Goal: Task Accomplishment & Management: Use online tool/utility

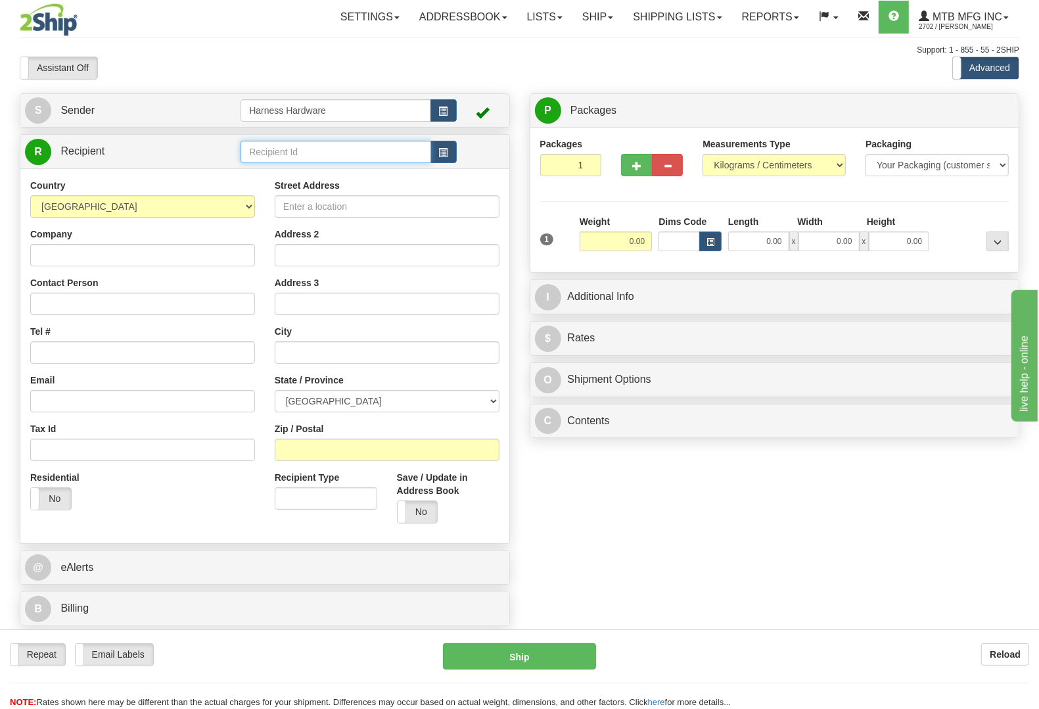
click at [283, 152] on input "text" at bounding box center [336, 152] width 190 height 22
type input "wijf"
type input "2.00"
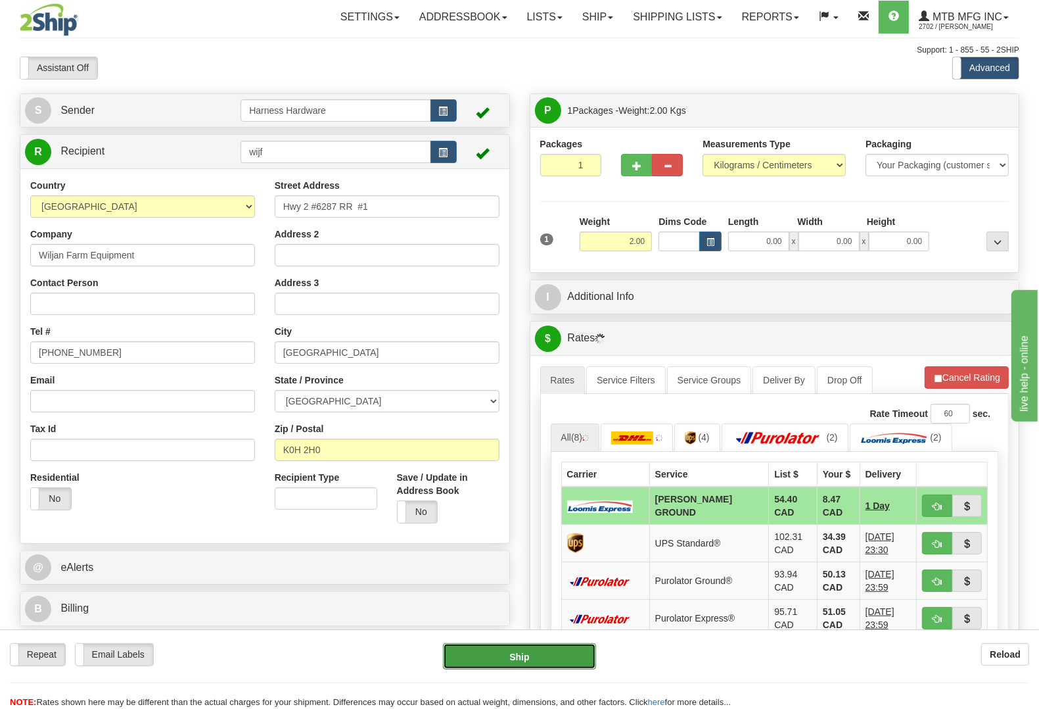
click at [536, 665] on button "Ship" at bounding box center [519, 656] width 153 height 26
type input "DD"
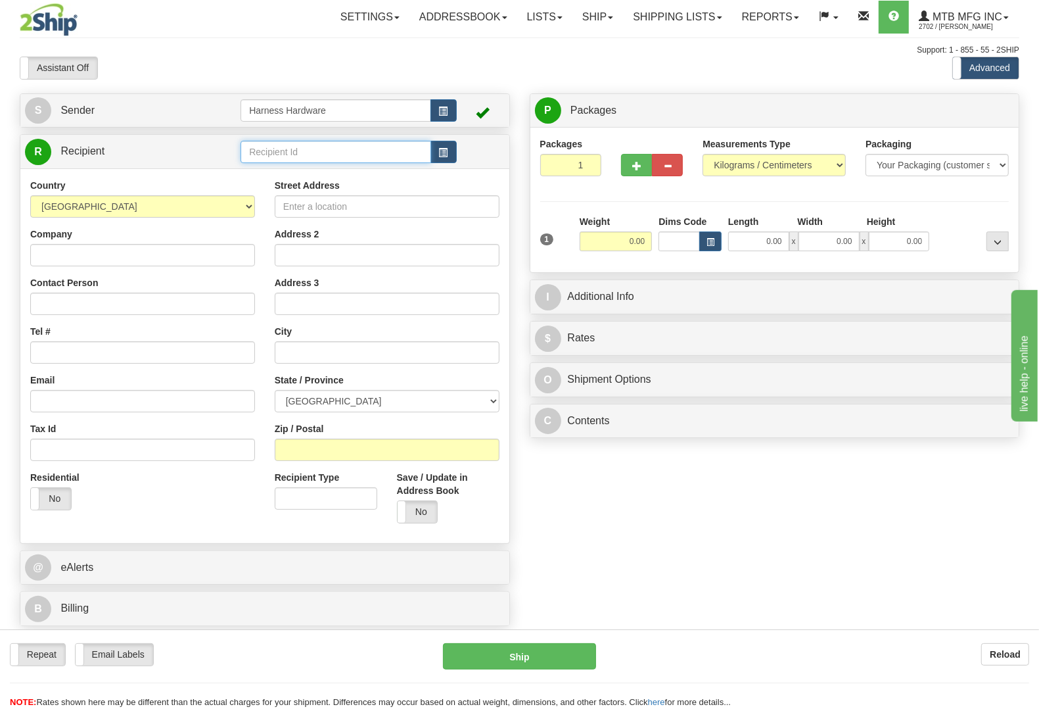
click at [322, 149] on input "text" at bounding box center [336, 152] width 190 height 22
type input "b"
type input "BENL"
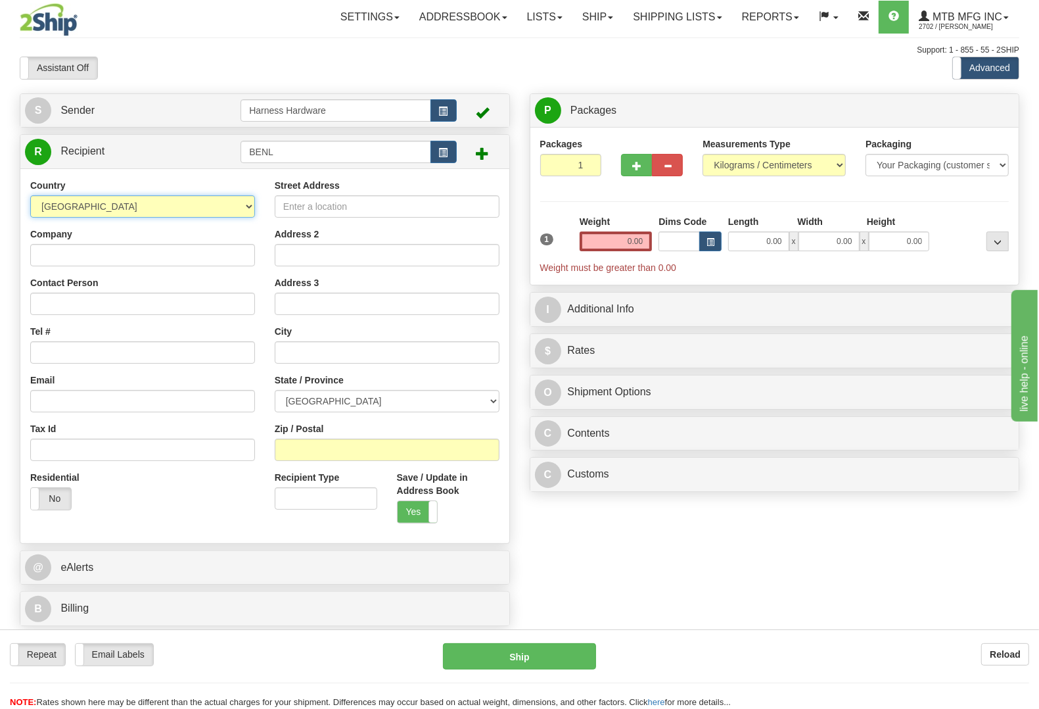
select select "US"
click at [143, 260] on input "Company" at bounding box center [142, 255] width 225 height 22
paste input "[PERSON_NAME]"
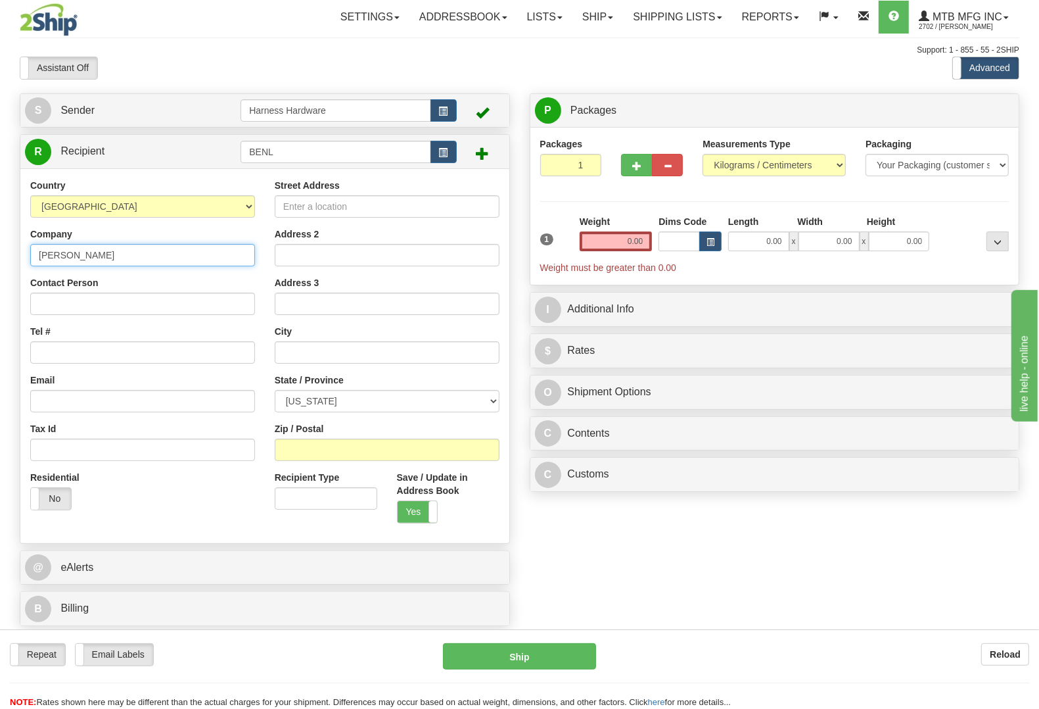
type input "[PERSON_NAME]"
paste input "[PERSON_NAME]"
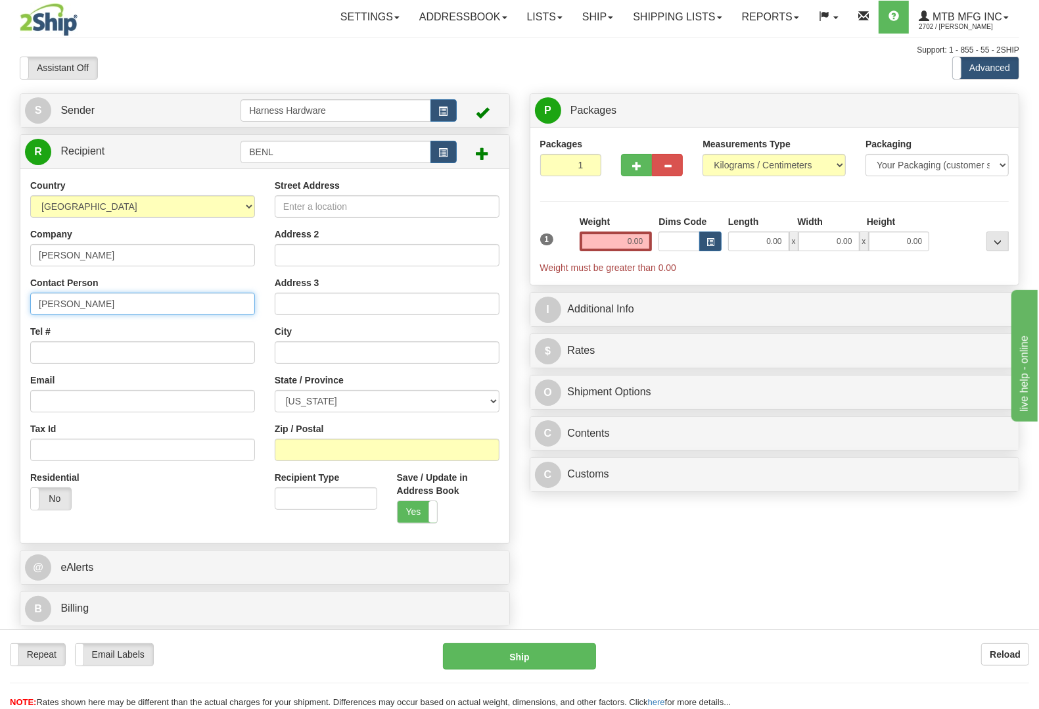
type input "[PERSON_NAME]"
click at [74, 350] on input "Tel #" at bounding box center [142, 352] width 225 height 22
paste input "[PHONE_NUMBER]"
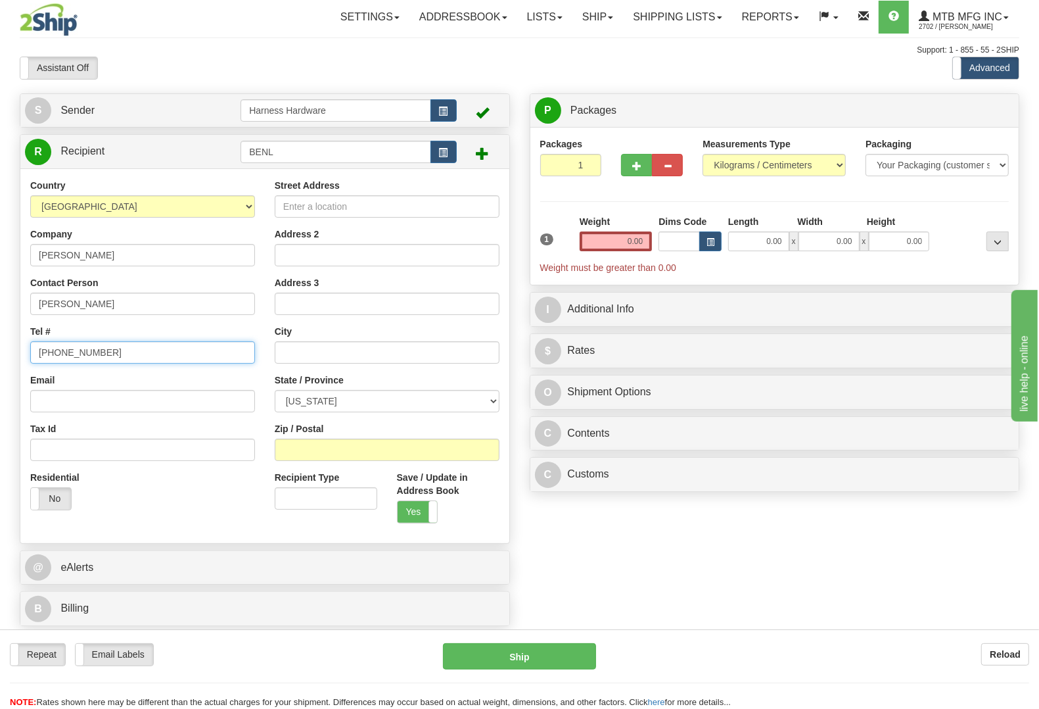
type input "[PHONE_NUMBER]"
click at [389, 207] on input "Street Address" at bounding box center [387, 206] width 225 height 22
paste input "[STREET_ADDRESS]"
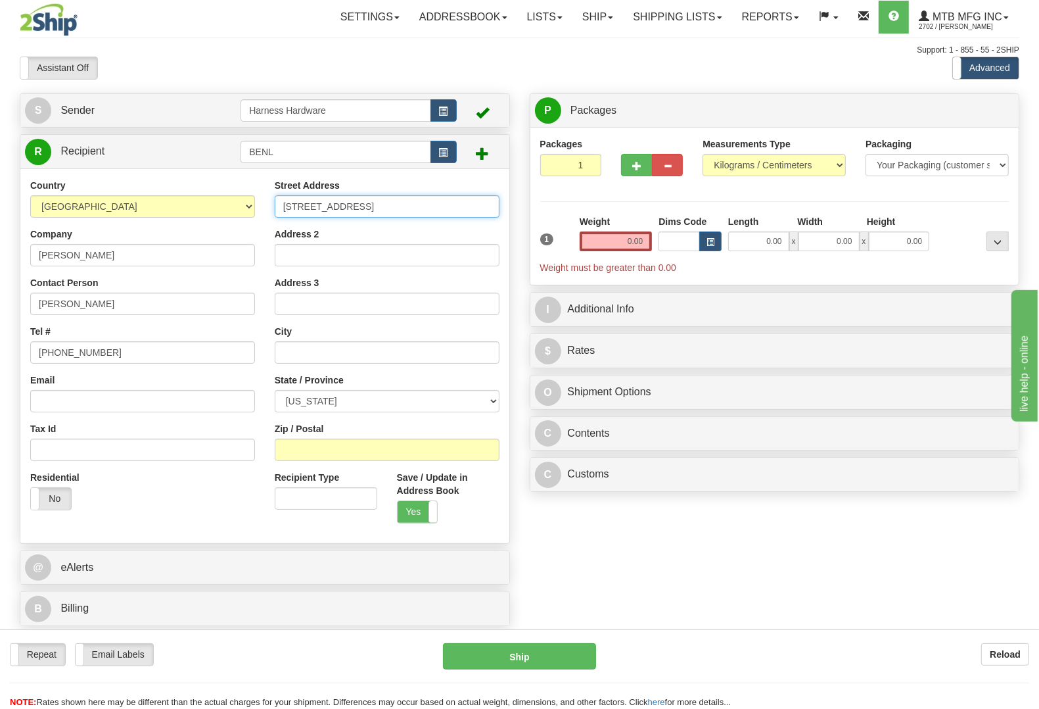
type input "[STREET_ADDRESS]"
click at [438, 450] on input "Zip / Postal" at bounding box center [387, 449] width 225 height 22
paste input "39140"
type input "39140"
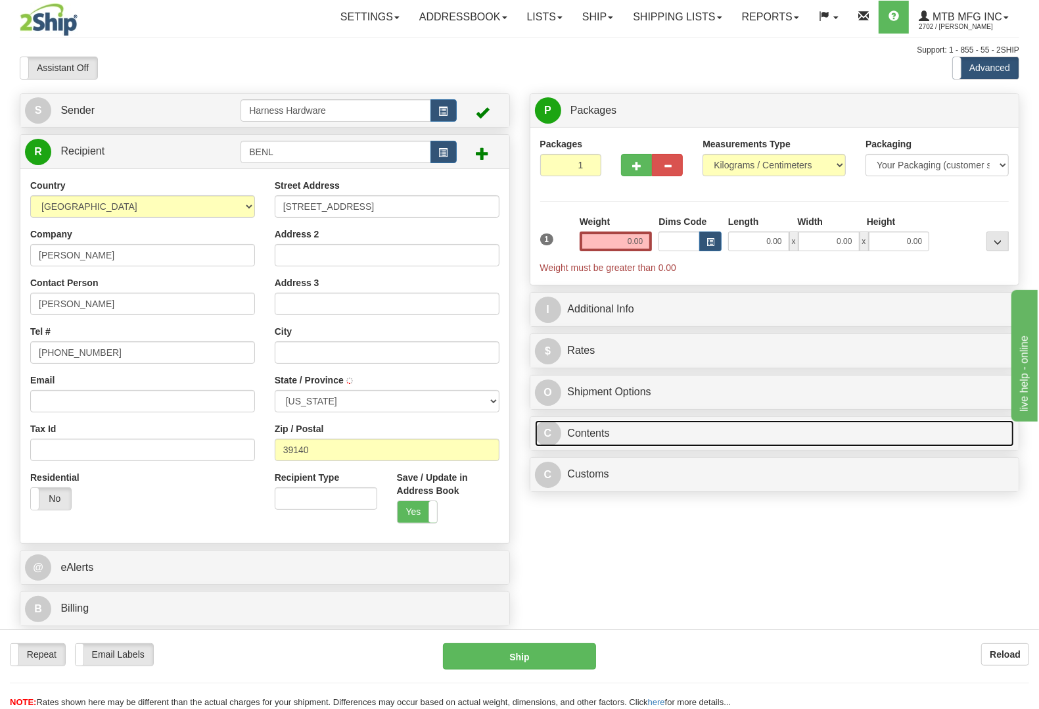
click at [632, 437] on link "C Contents" at bounding box center [775, 433] width 480 height 27
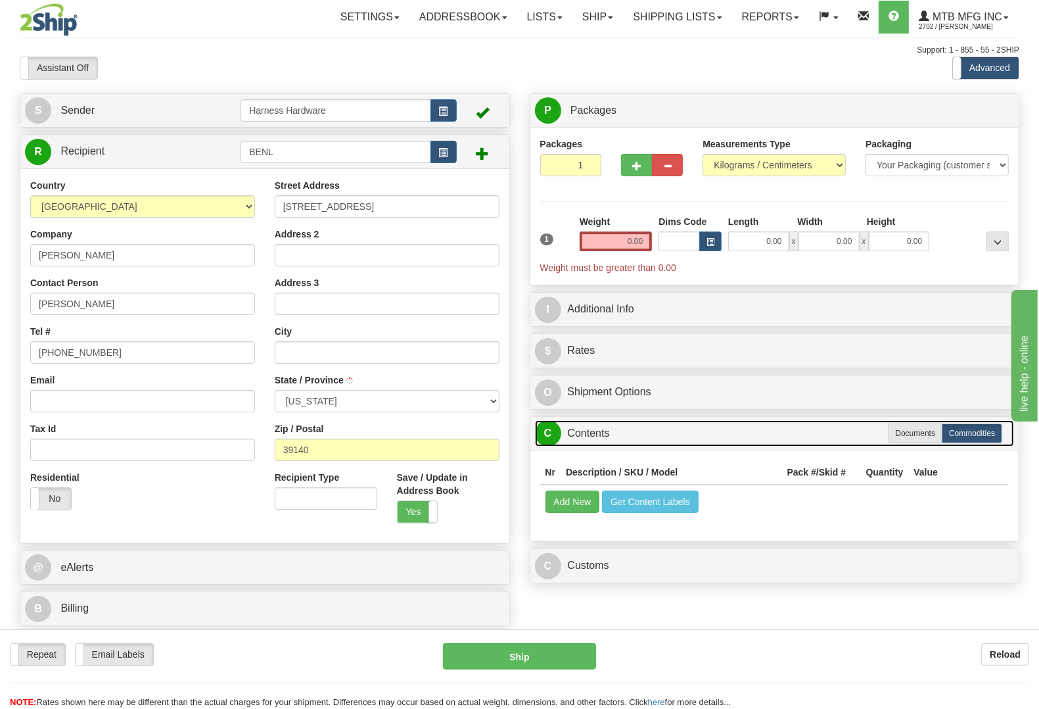
type input "NEWHEBRON"
select select "MS"
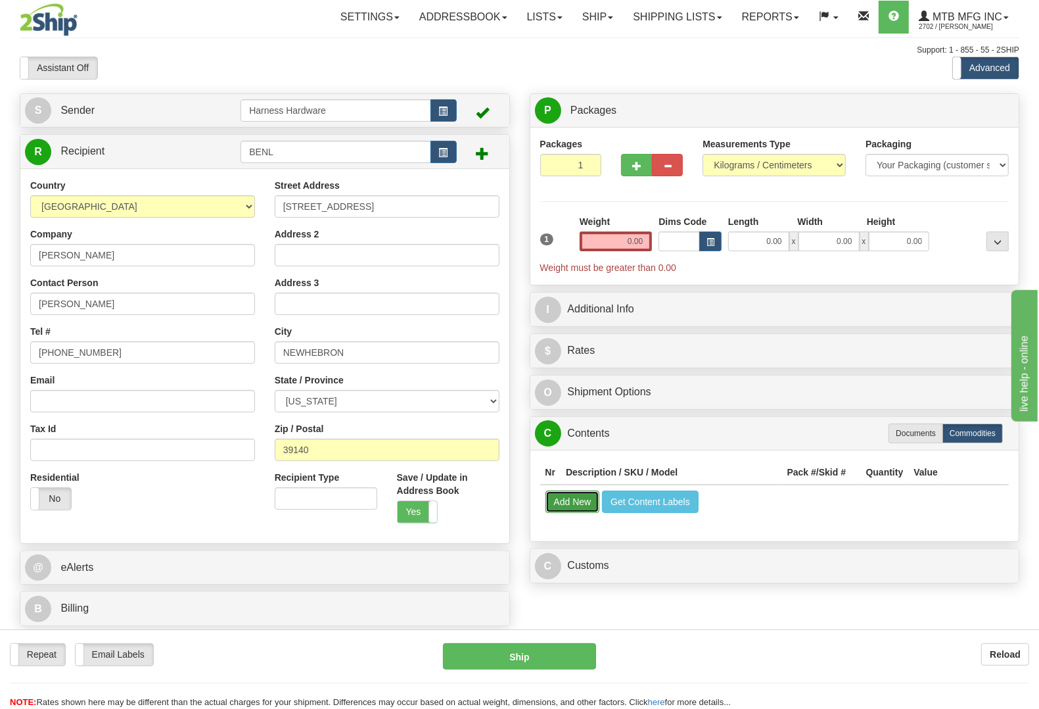
click at [567, 495] on button "Add New" at bounding box center [573, 501] width 55 height 22
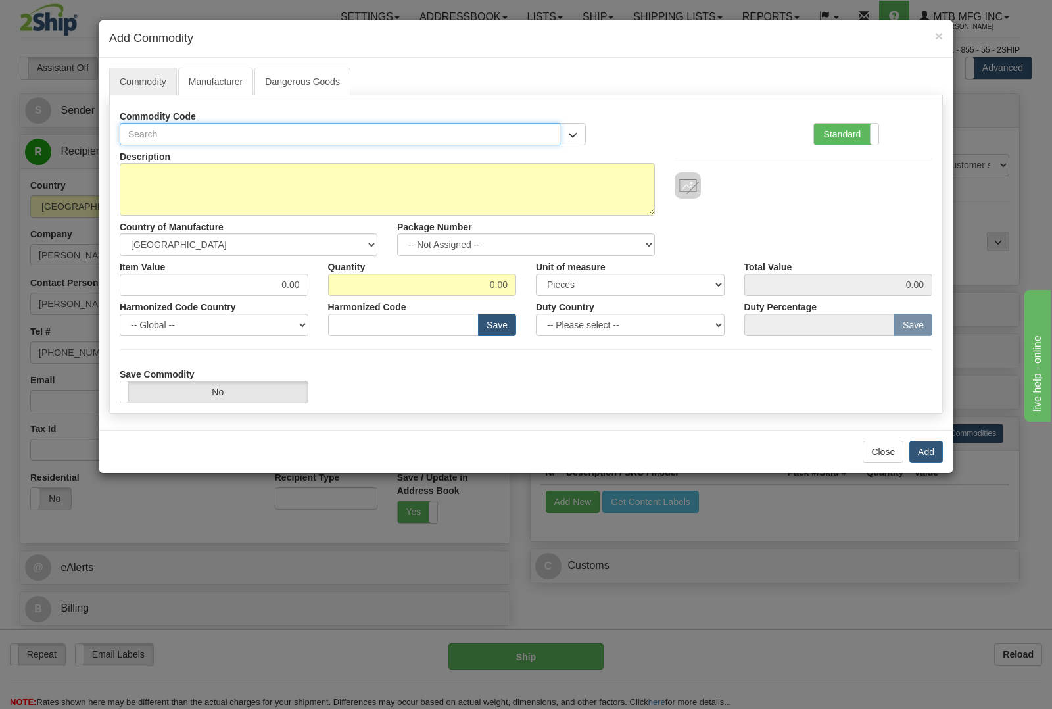
click at [360, 136] on input "text" at bounding box center [340, 134] width 440 height 22
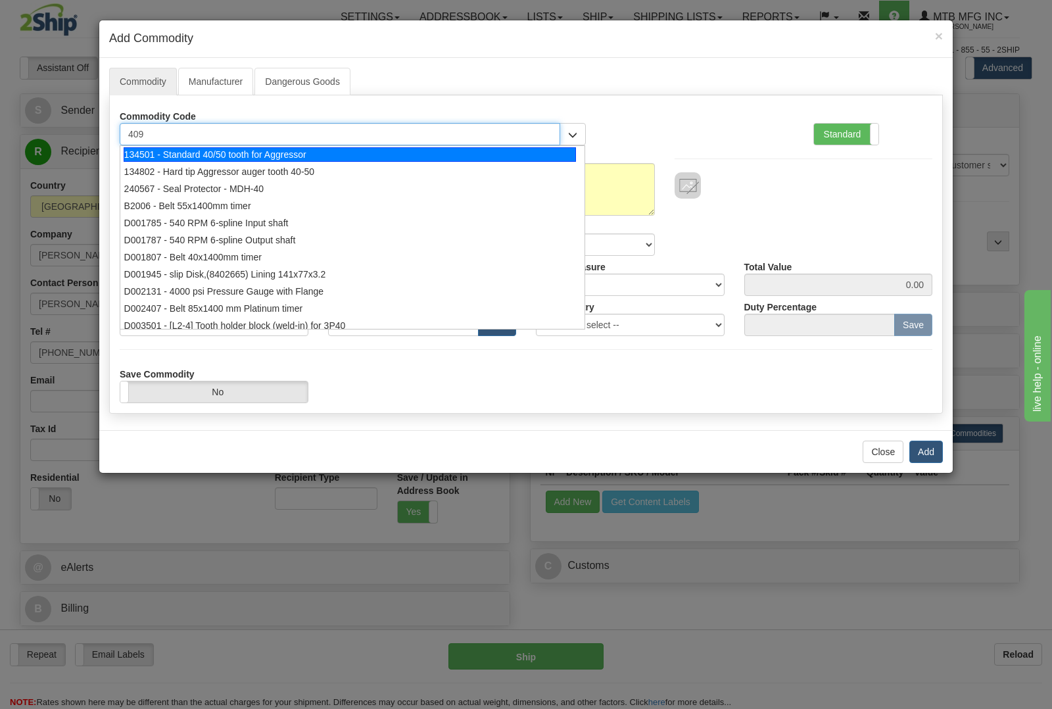
type input "4097"
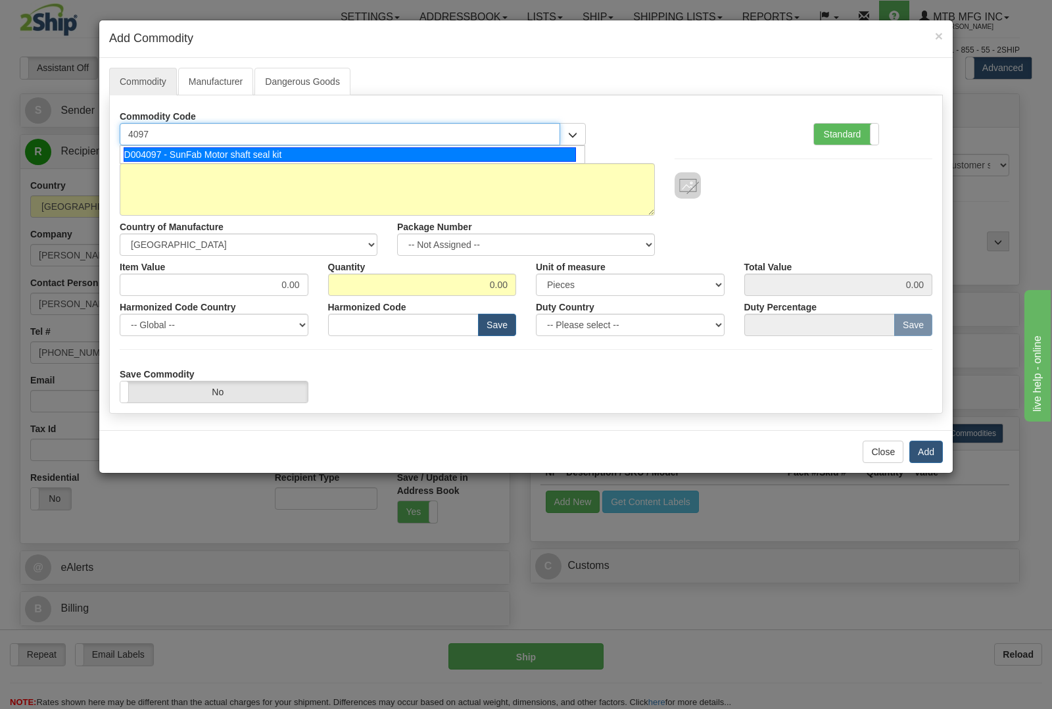
drag, startPoint x: 389, startPoint y: 153, endPoint x: 747, endPoint y: 419, distance: 445.9
click at [389, 152] on div "D004097 - SunFab Motor shaft seal kit" at bounding box center [350, 154] width 453 height 14
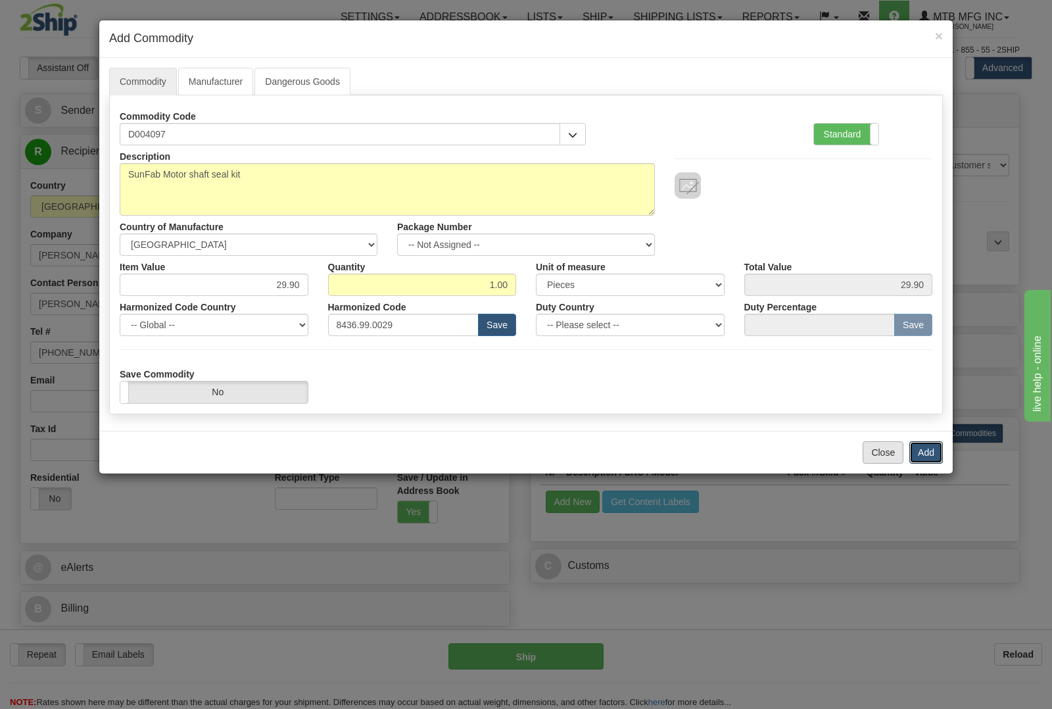
click at [918, 448] on button "Add" at bounding box center [926, 452] width 34 height 22
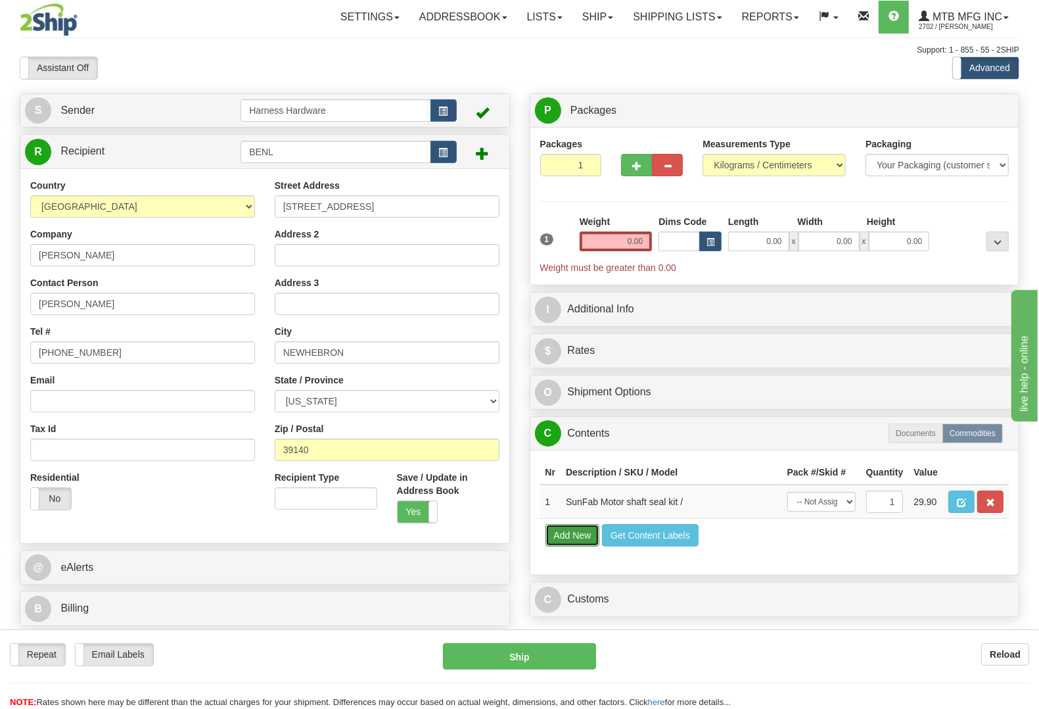
click at [586, 546] on button "Add New" at bounding box center [573, 535] width 55 height 22
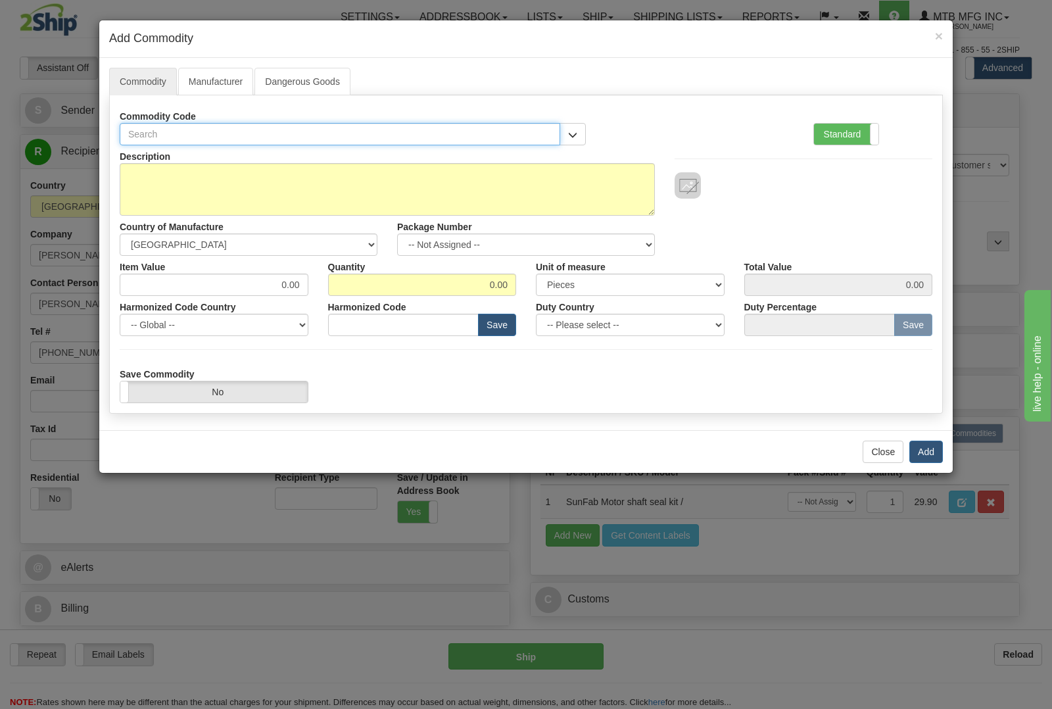
click at [405, 125] on input "text" at bounding box center [340, 134] width 440 height 22
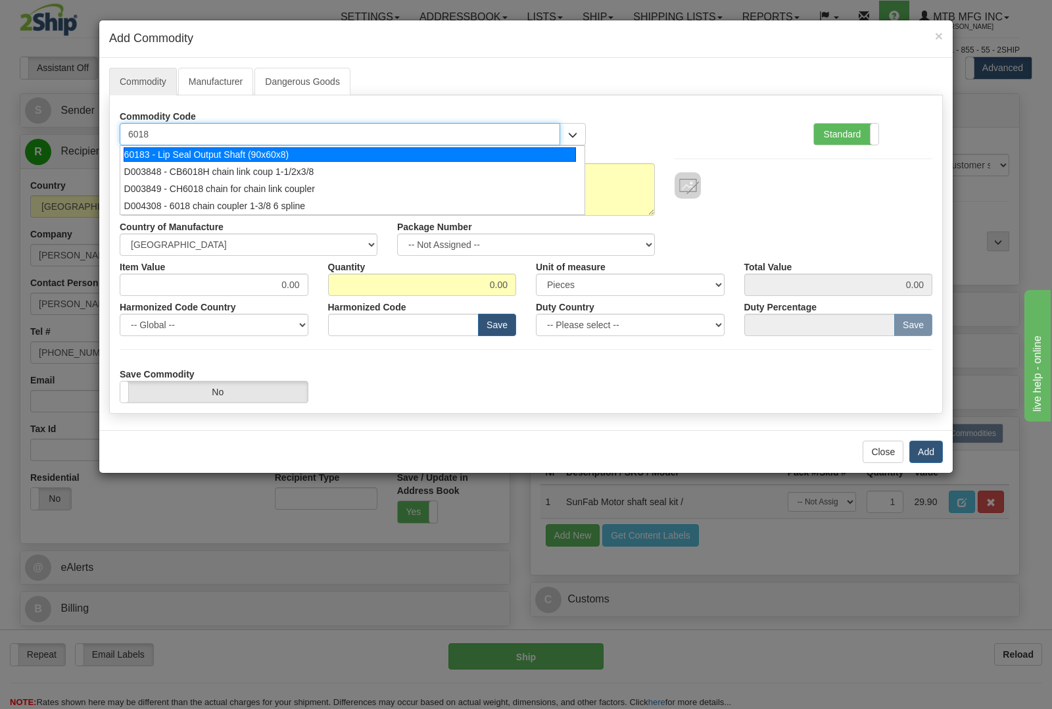
type input "60183"
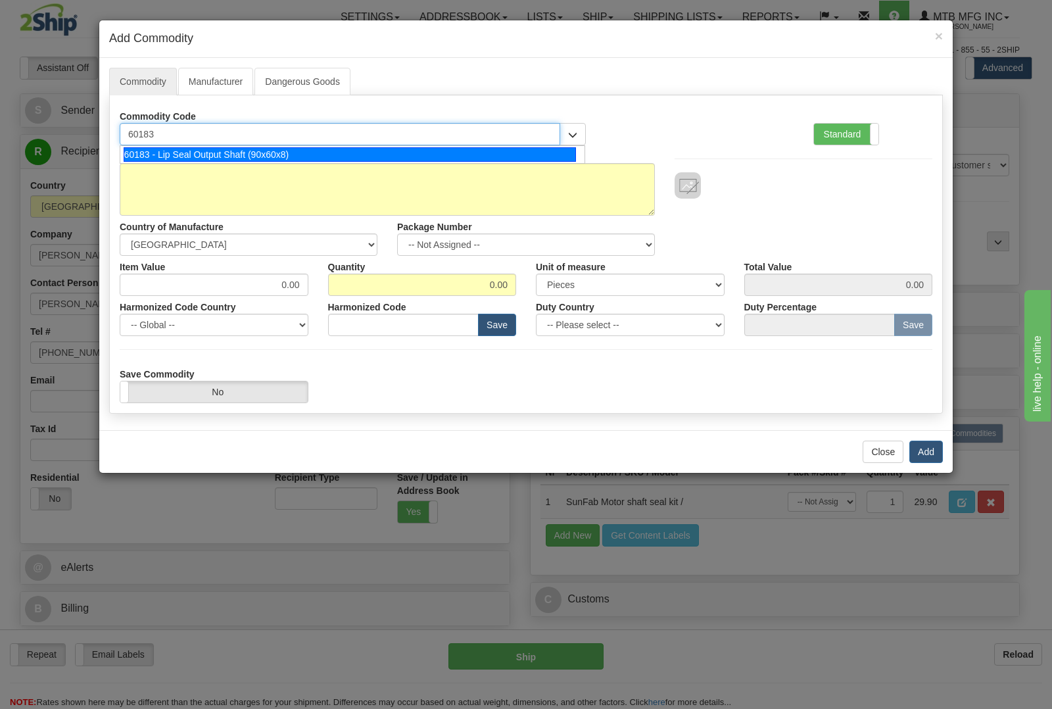
click at [438, 150] on div "60183 - Lip Seal Output Shaft (90x60x8)" at bounding box center [350, 154] width 453 height 14
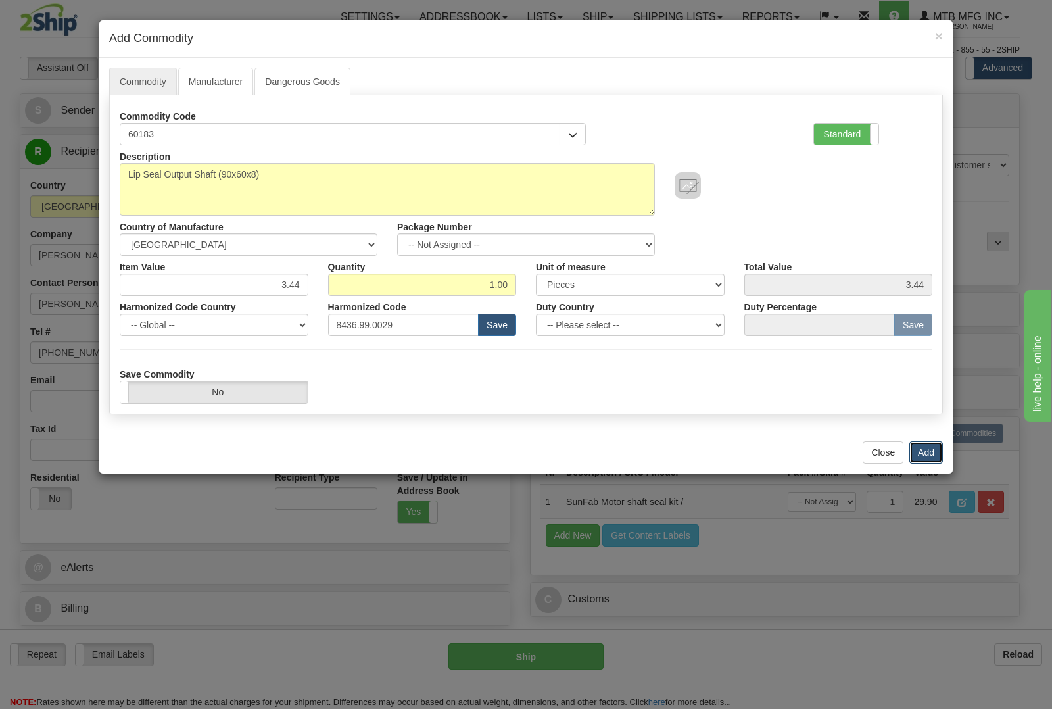
click at [917, 449] on button "Add" at bounding box center [926, 452] width 34 height 22
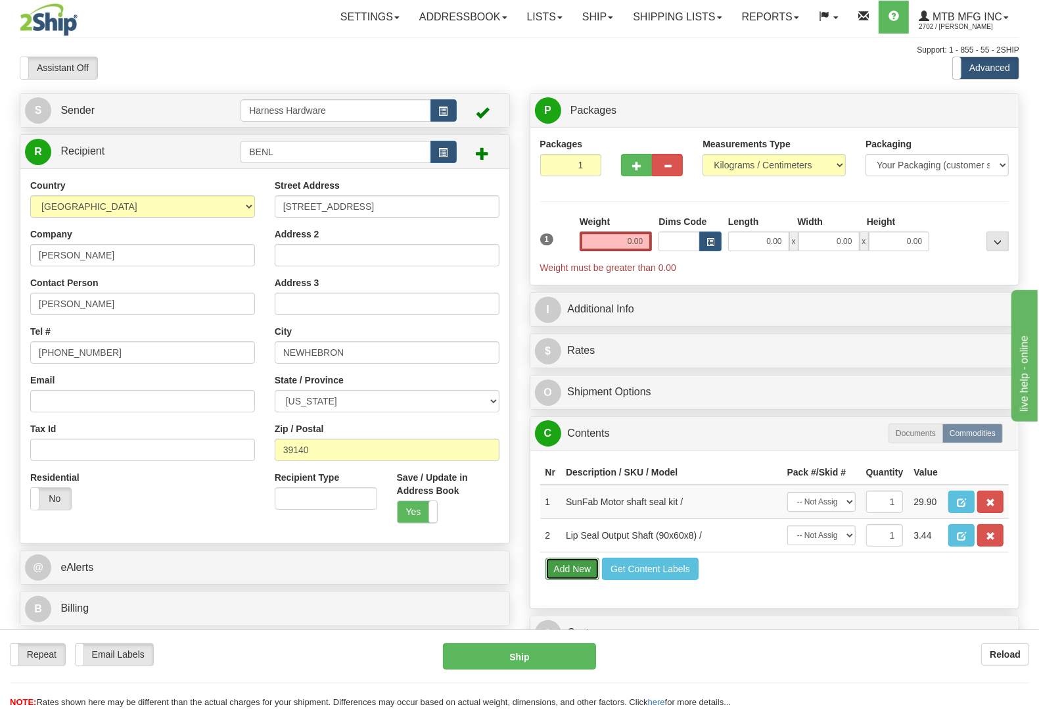
click at [554, 580] on button "Add New" at bounding box center [573, 568] width 55 height 22
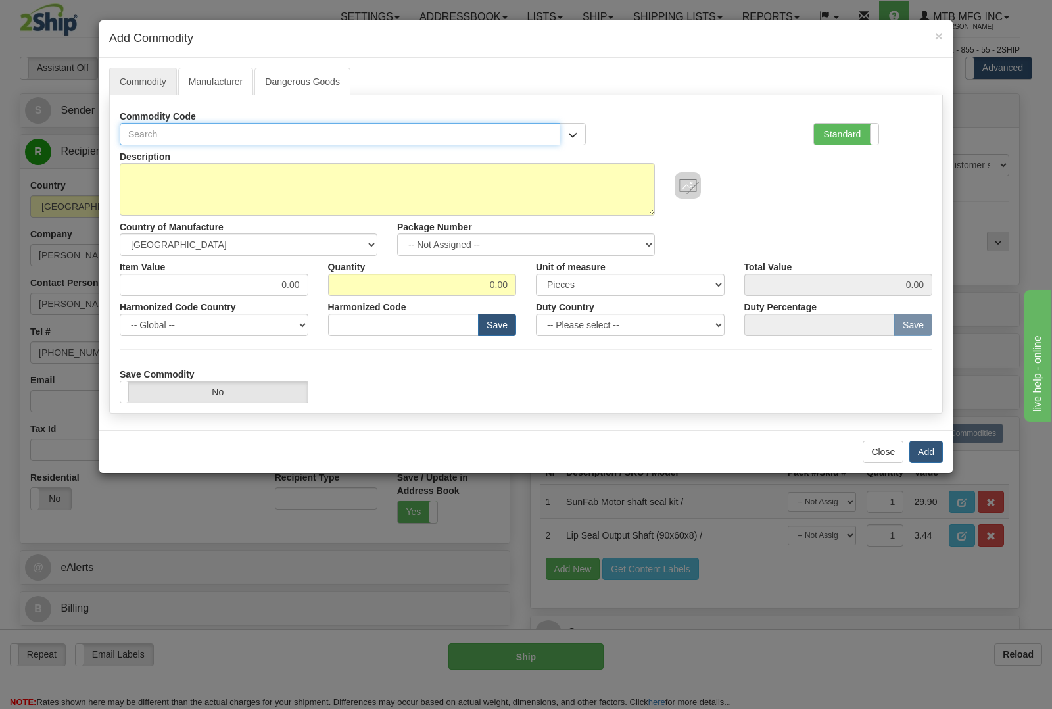
click at [256, 130] on input "text" at bounding box center [340, 134] width 440 height 22
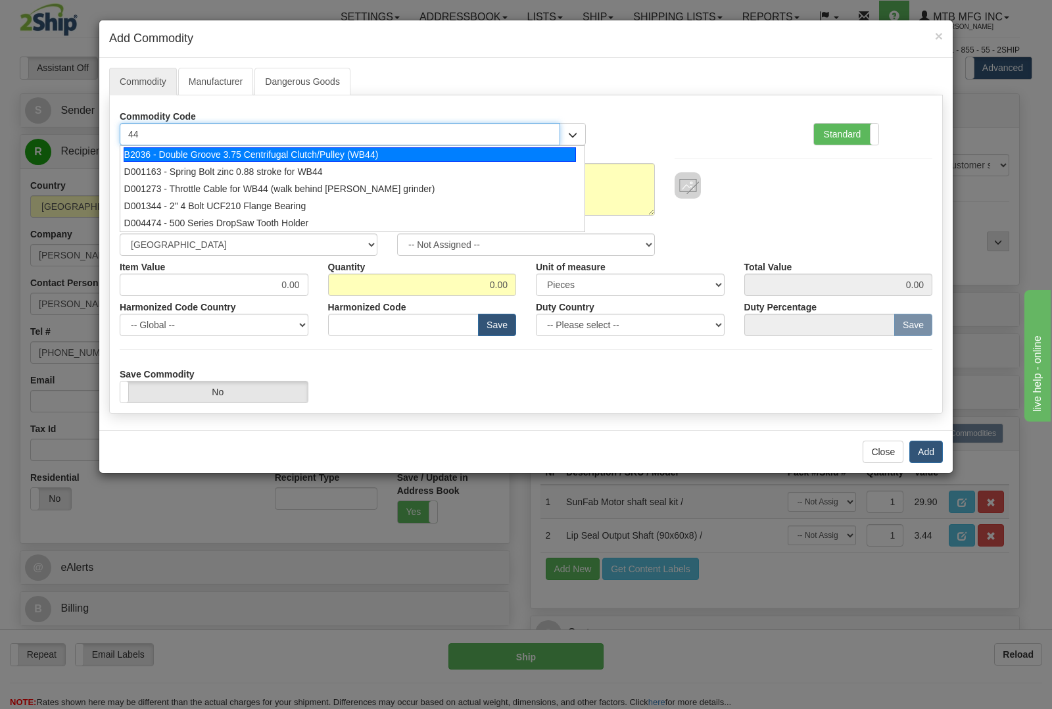
type input "4"
type input "5597"
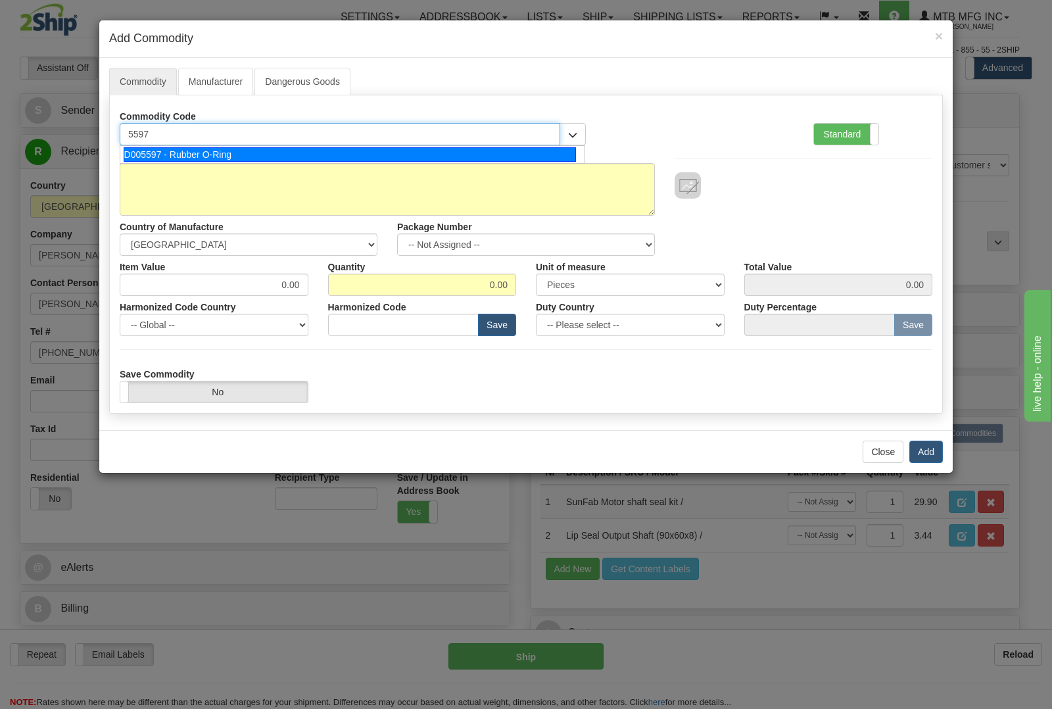
click at [264, 154] on div "D005597 - Rubber O-Ring" at bounding box center [350, 154] width 453 height 14
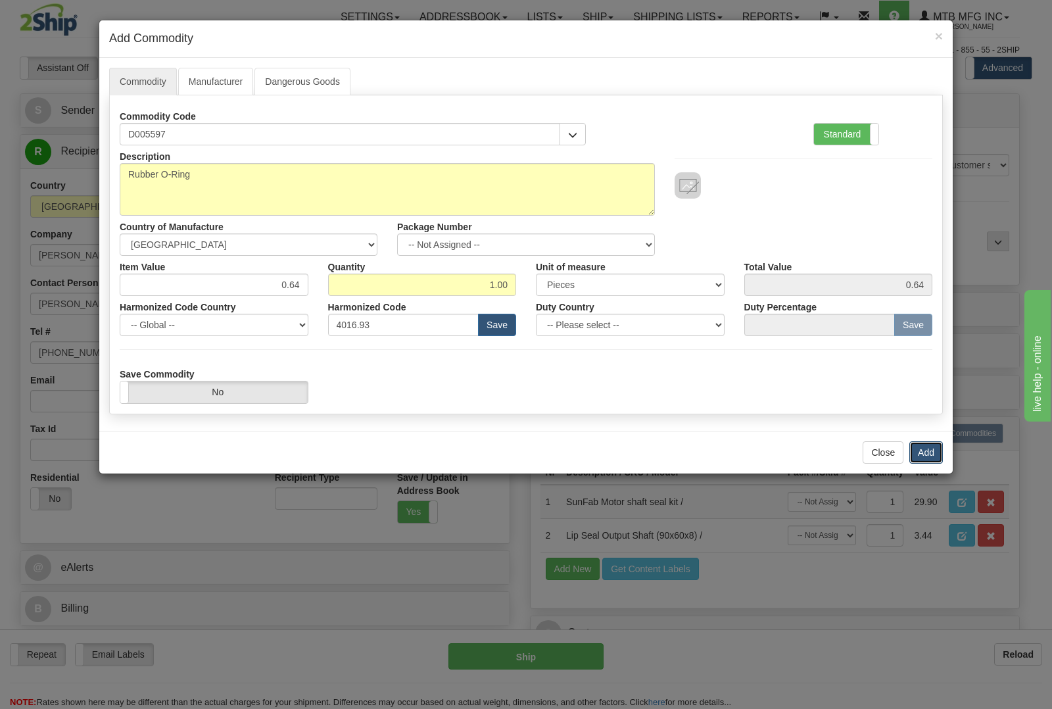
click at [928, 454] on button "Add" at bounding box center [926, 452] width 34 height 22
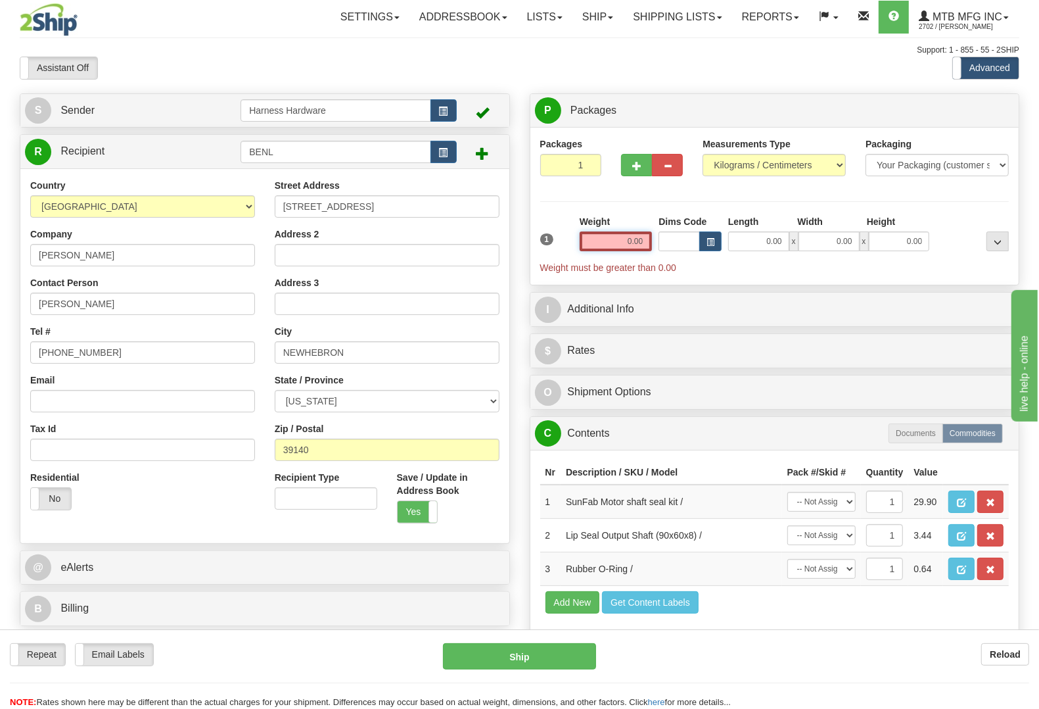
click at [617, 239] on input "0.00" at bounding box center [616, 241] width 73 height 20
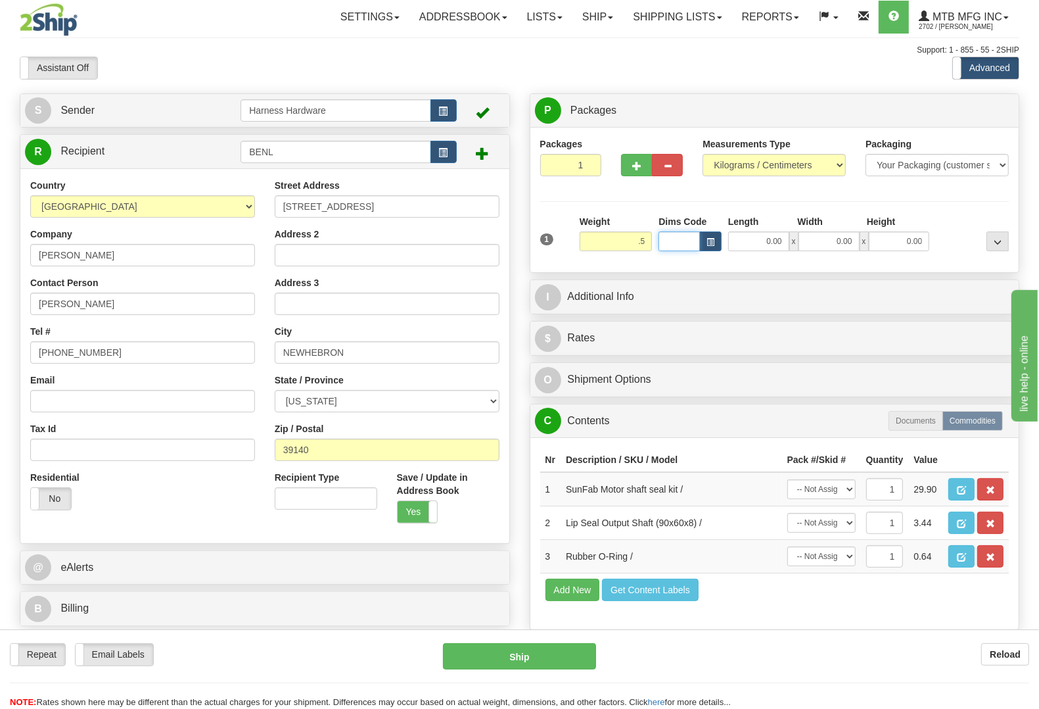
type input "0.50"
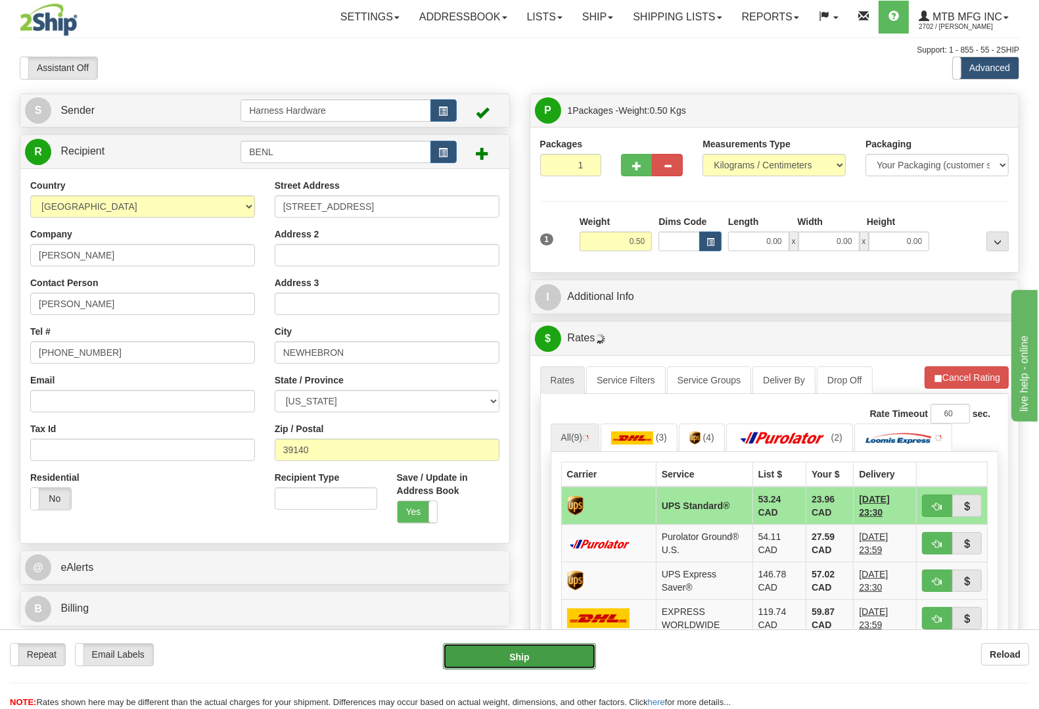
click at [547, 651] on button "Ship" at bounding box center [519, 656] width 153 height 26
type input "11"
